Goal: Navigation & Orientation: Find specific page/section

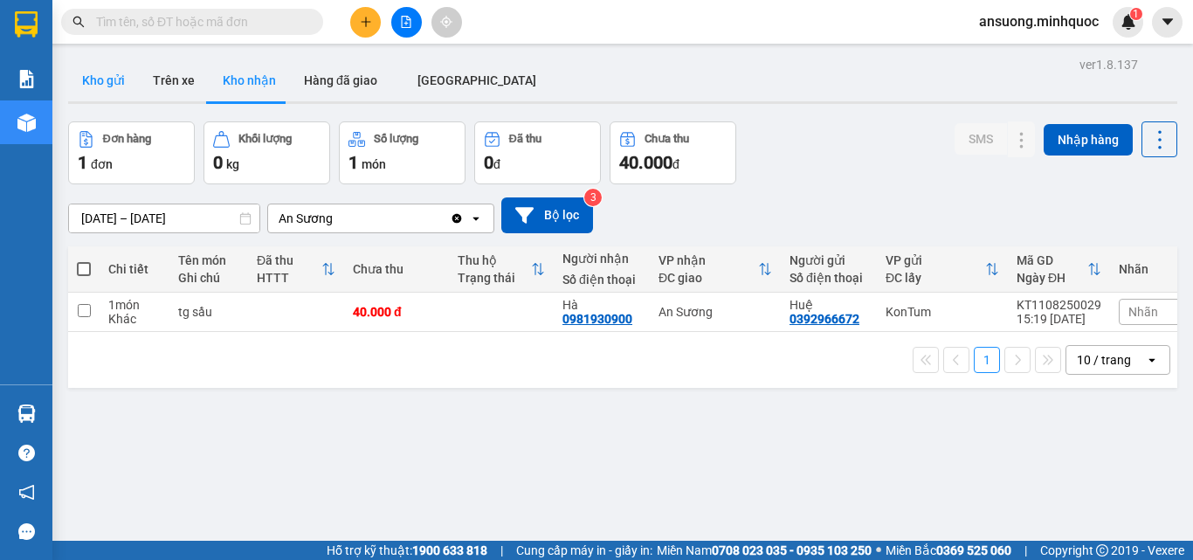
click at [107, 72] on button "Kho gửi" at bounding box center [103, 80] width 71 height 42
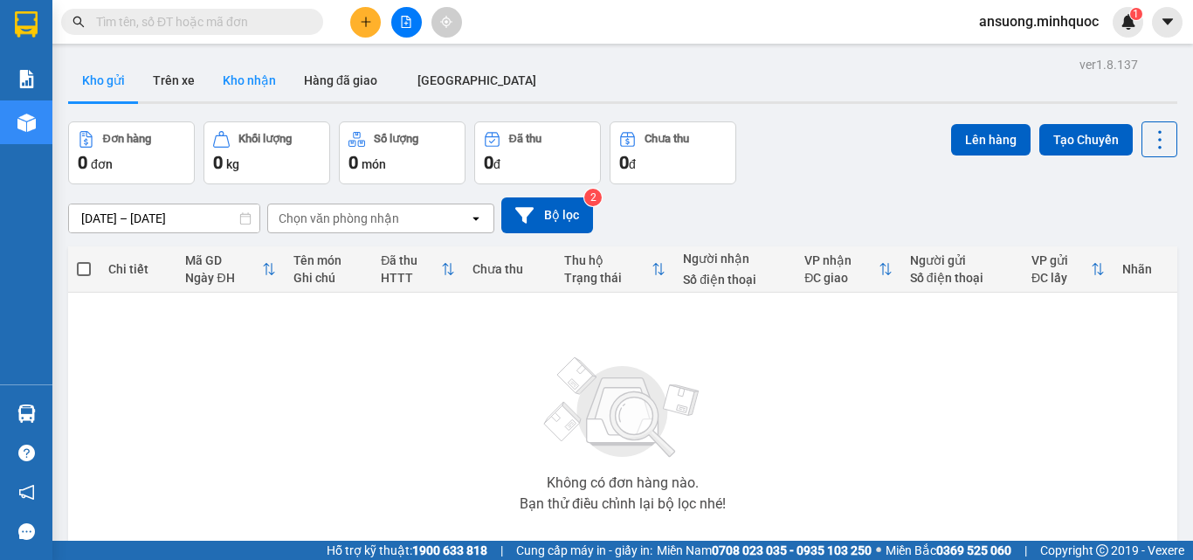
click at [275, 93] on button "Kho nhận" at bounding box center [249, 80] width 81 height 42
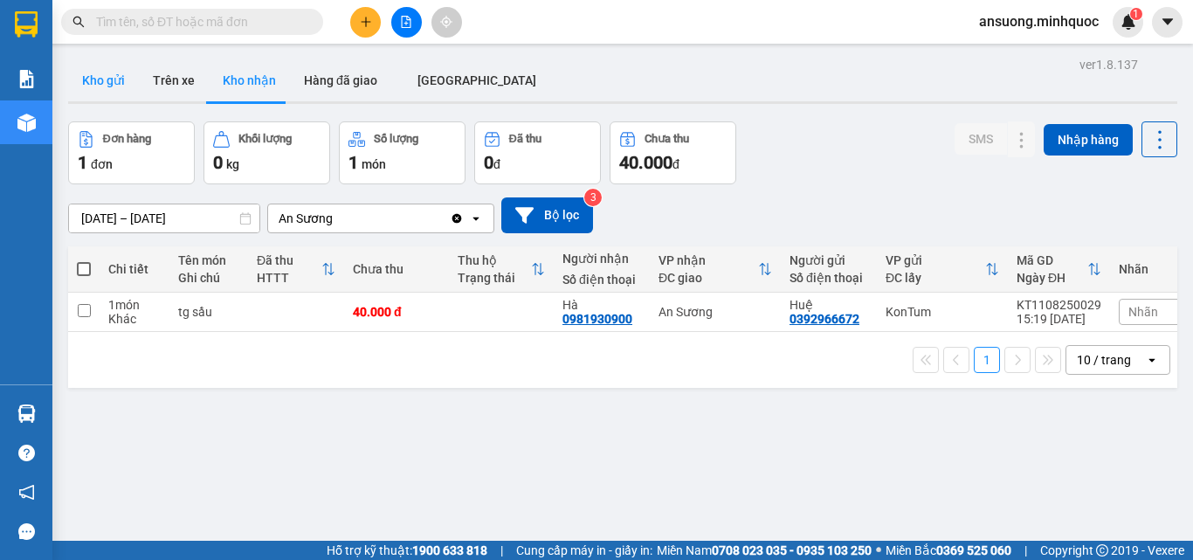
click at [110, 79] on button "Kho gửi" at bounding box center [103, 80] width 71 height 42
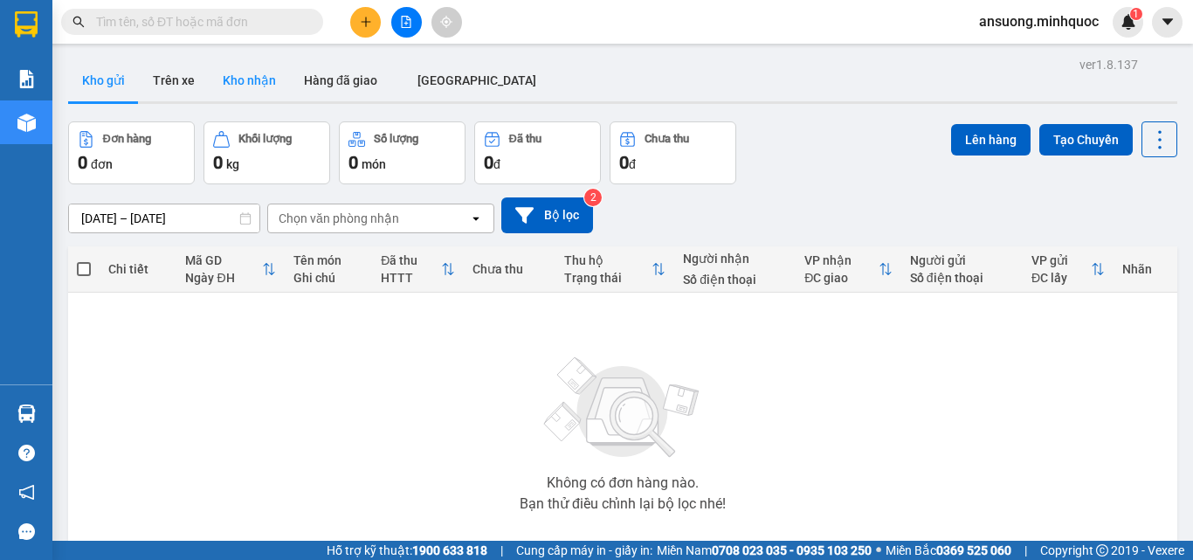
click at [246, 83] on button "Kho nhận" at bounding box center [249, 80] width 81 height 42
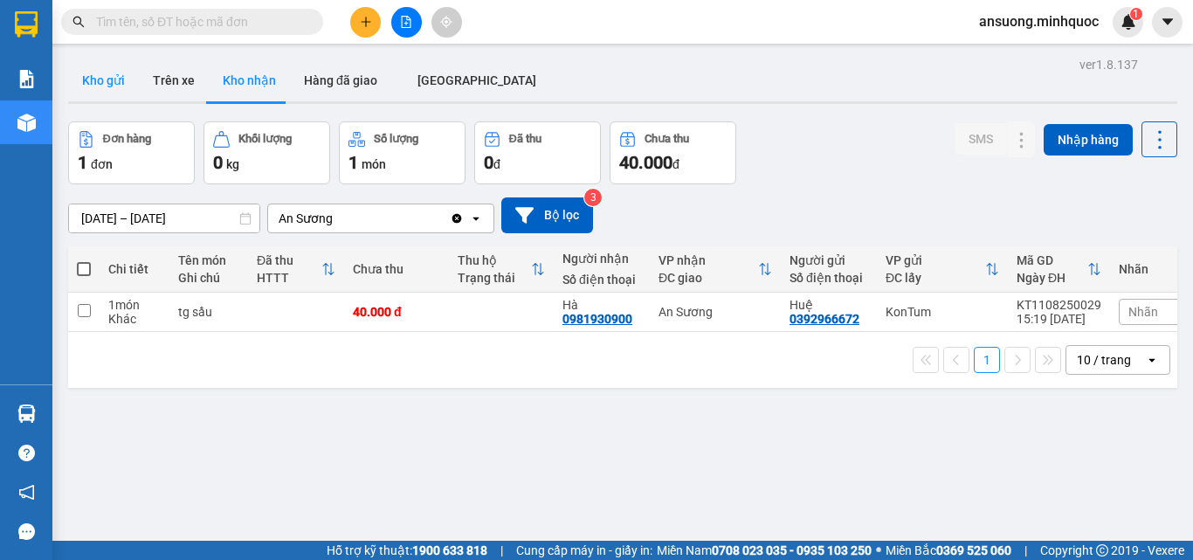
click at [98, 63] on button "Kho gửi" at bounding box center [103, 80] width 71 height 42
click at [110, 85] on button "Kho gửi" at bounding box center [103, 80] width 71 height 42
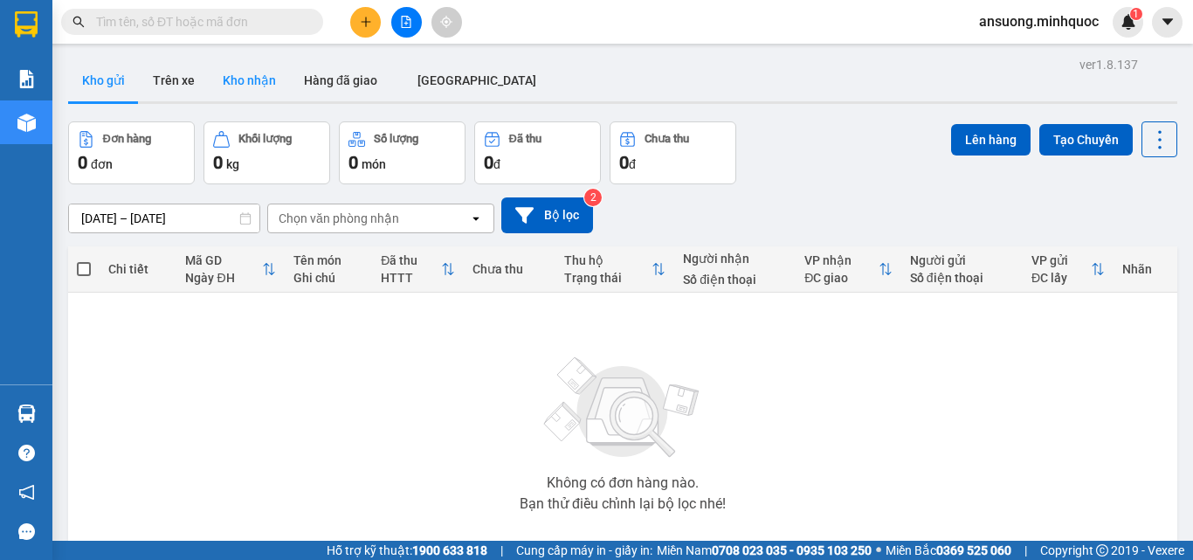
click at [259, 86] on button "Kho nhận" at bounding box center [249, 80] width 81 height 42
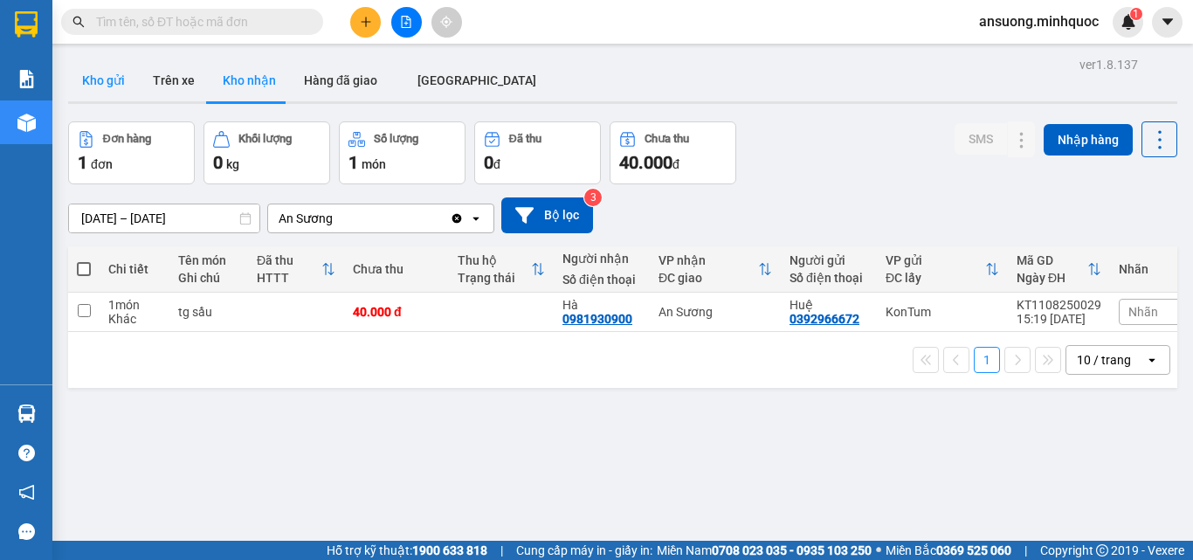
click at [99, 87] on button "Kho gửi" at bounding box center [103, 80] width 71 height 42
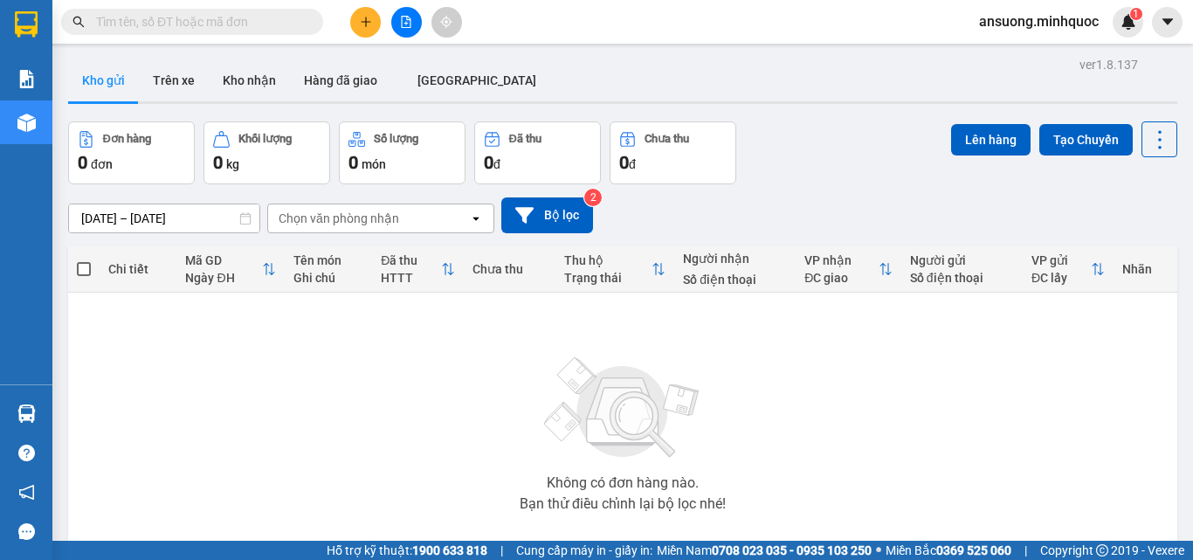
drag, startPoint x: 287, startPoint y: 48, endPoint x: 328, endPoint y: 6, distance: 58.7
click at [292, 46] on main "ver 1.8.137 Kho gửi Trên xe Kho nhận Hàng đã giao ĐÀ NẴNG Đơn hàng 0 đơn Khối l…" at bounding box center [596, 270] width 1193 height 541
